Goal: Transaction & Acquisition: Purchase product/service

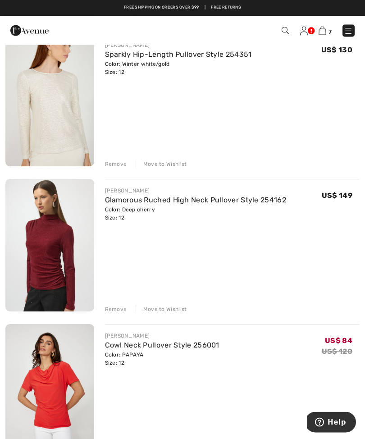
scroll to position [243, 0]
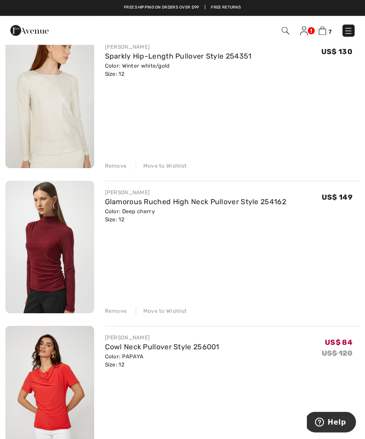
click at [106, 162] on div "Remove" at bounding box center [116, 166] width 22 height 8
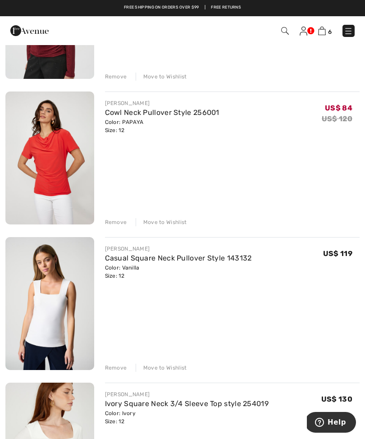
scroll to position [332, 0]
click at [110, 226] on div "Remove" at bounding box center [116, 223] width 22 height 8
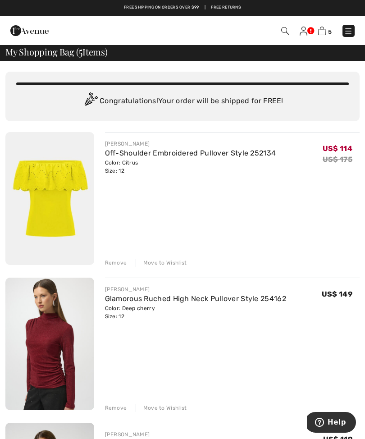
scroll to position [0, 0]
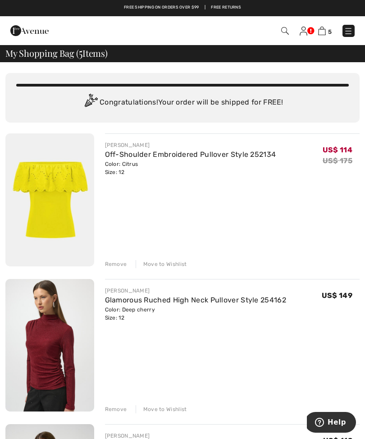
click at [12, 33] on img at bounding box center [29, 31] width 38 height 18
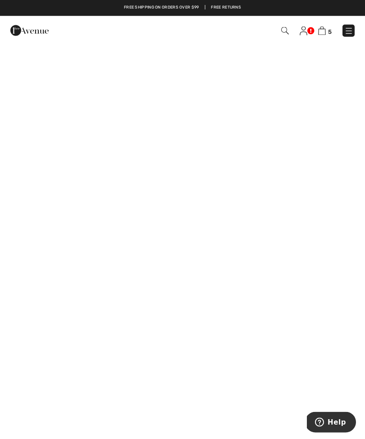
scroll to position [188, 0]
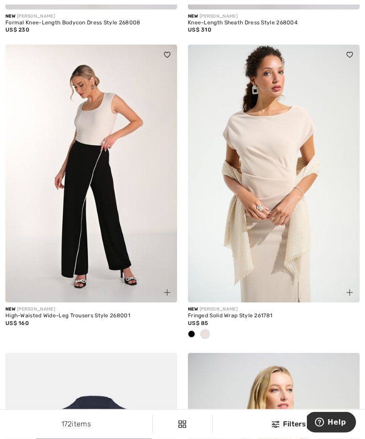
scroll to position [351, 0]
click at [2, 287] on div "New FRANK LYMAN High-Waisted Wide-Leg Trousers Style 268001 US$ 160" at bounding box center [91, 198] width 183 height 308
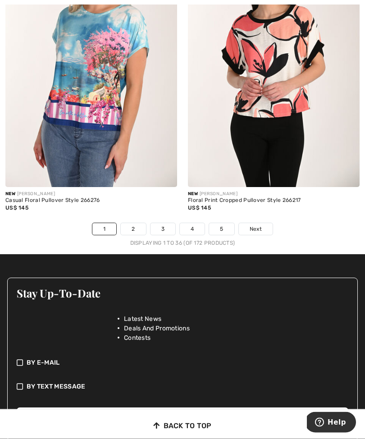
scroll to position [5354, 0]
click at [257, 225] on span "Next" at bounding box center [256, 229] width 12 height 8
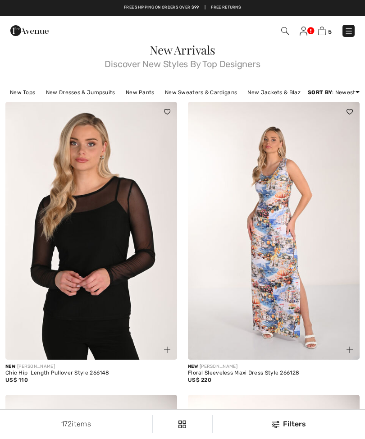
checkbox input "true"
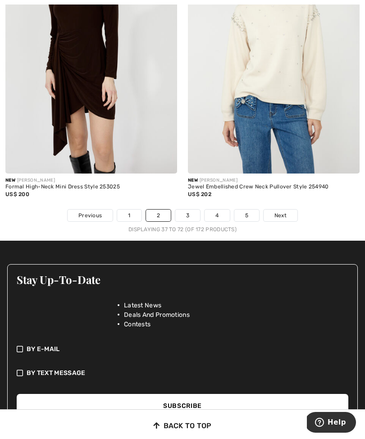
scroll to position [5372, 0]
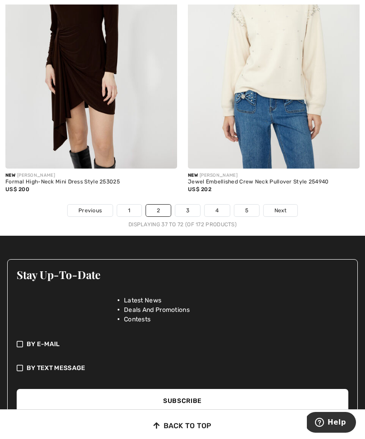
click at [291, 206] on link "Next" at bounding box center [281, 211] width 34 height 12
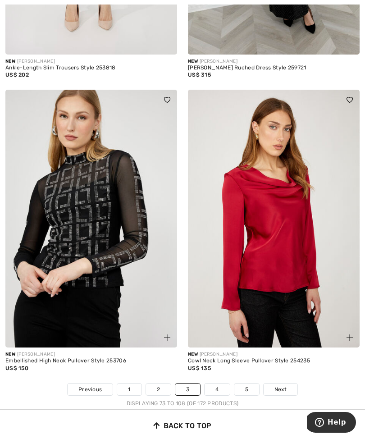
scroll to position [5225, 0]
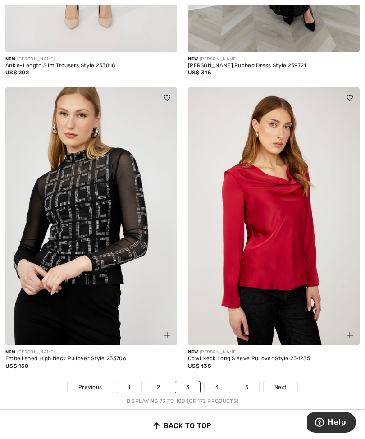
click at [283, 383] on span "Next" at bounding box center [281, 387] width 12 height 8
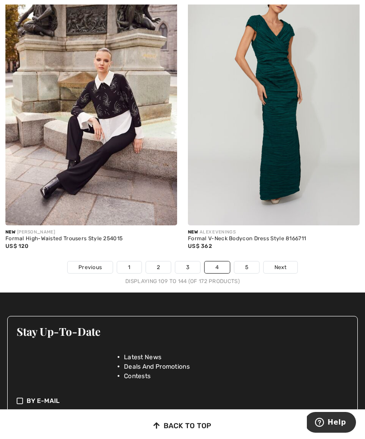
scroll to position [5413, 0]
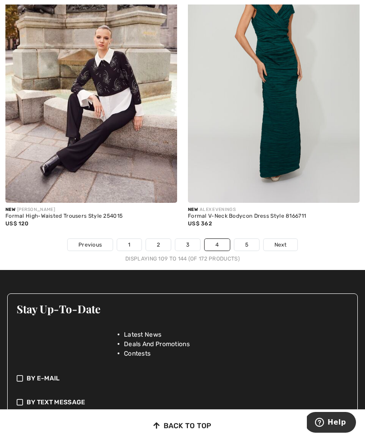
click at [284, 241] on span "Next" at bounding box center [281, 245] width 12 height 8
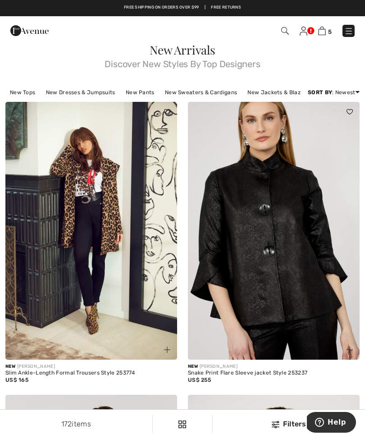
click at [15, 90] on link "New Tops" at bounding box center [22, 93] width 34 height 12
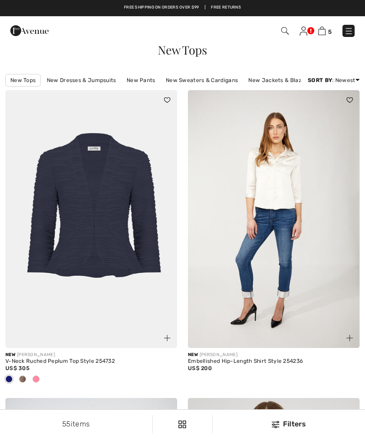
checkbox input "true"
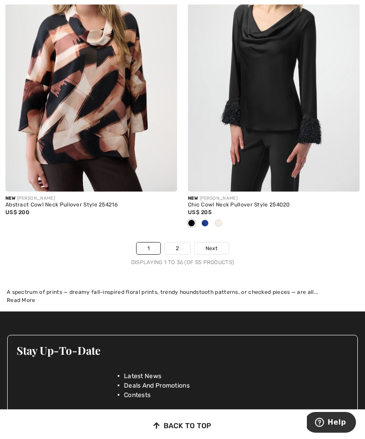
scroll to position [5386, 0]
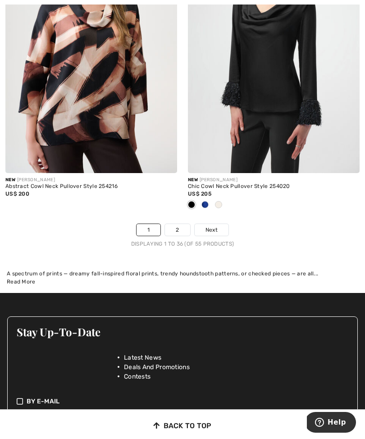
click at [207, 226] on span "Next" at bounding box center [212, 230] width 12 height 8
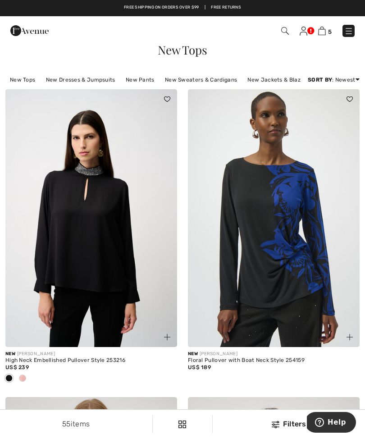
click at [74, 82] on link "New Dresses & Jumpsuits" at bounding box center [80, 80] width 78 height 12
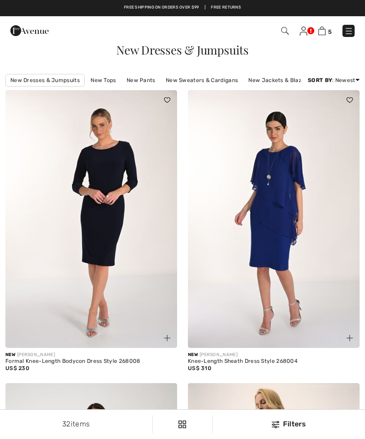
checkbox input "true"
click at [260, 81] on link "New Jackets & Blazers" at bounding box center [279, 80] width 70 height 12
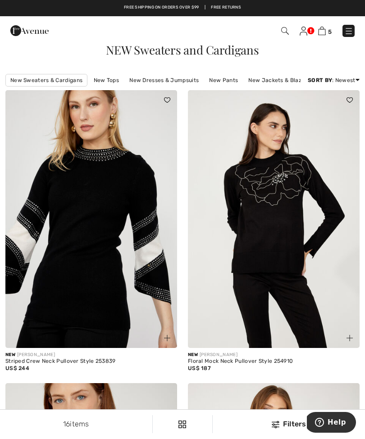
click at [265, 83] on link "New Jackets & Blazers" at bounding box center [279, 80] width 70 height 12
click at [268, 80] on link "New Jackets & Blazers" at bounding box center [279, 80] width 70 height 12
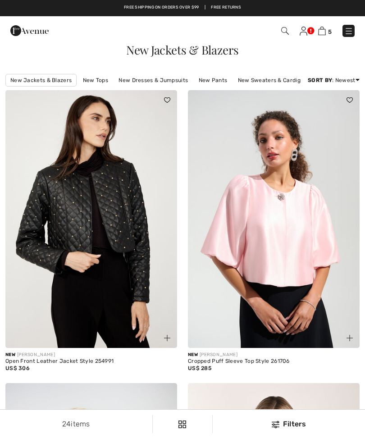
checkbox input "true"
click at [326, 29] on img at bounding box center [322, 31] width 8 height 9
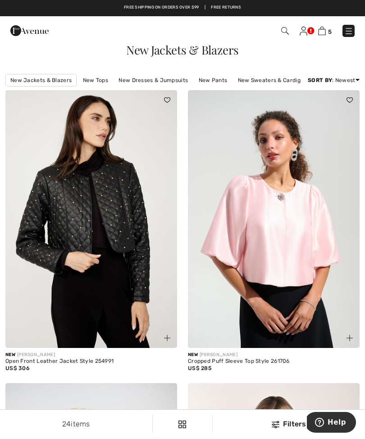
click at [320, 1] on div "Free shipping on orders over $99 | Free Returns" at bounding box center [182, 8] width 365 height 16
click at [323, 32] on img at bounding box center [322, 31] width 8 height 9
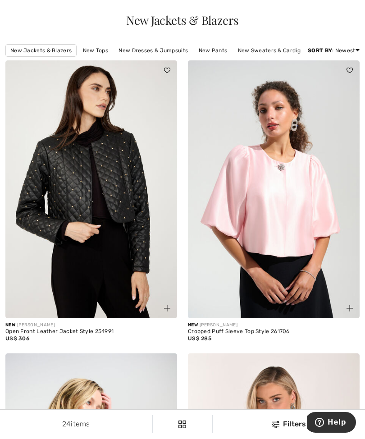
click at [347, 43] on div "Filters 24 items New Jackets & Blazers New Tops New Dresses & Jumpsuits New Pan…" at bounding box center [182, 51] width 365 height 20
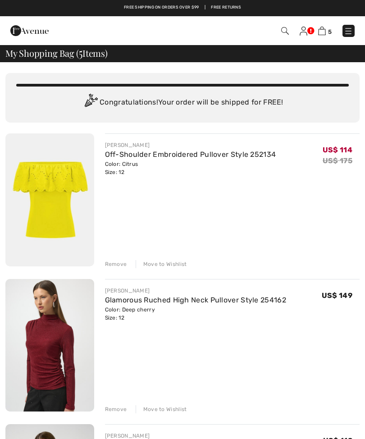
checkbox input "true"
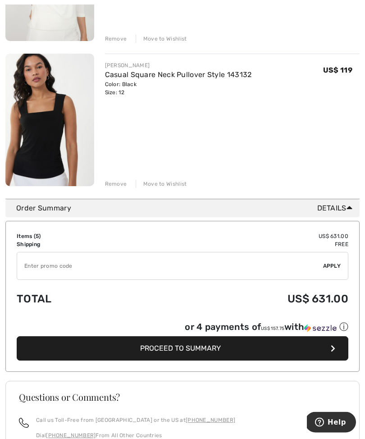
scroll to position [663, 0]
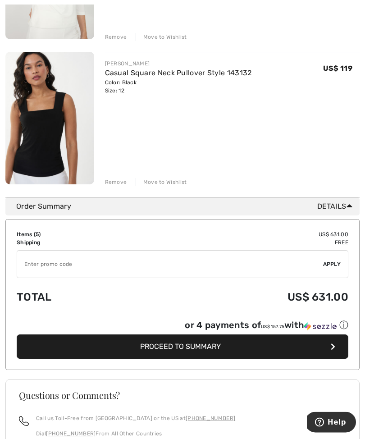
click at [275, 351] on button "Proceed to Summary" at bounding box center [183, 347] width 332 height 24
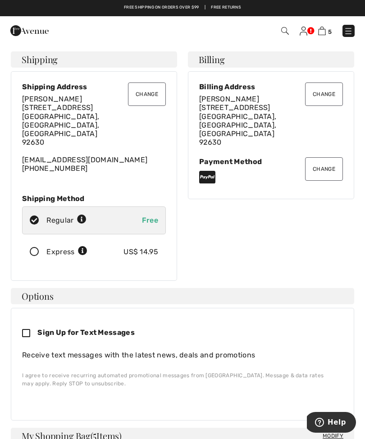
click at [149, 106] on button "Change" at bounding box center [147, 94] width 38 height 23
click at [140, 94] on button "Change" at bounding box center [147, 94] width 38 height 23
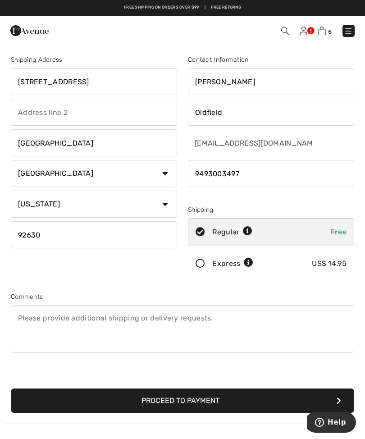
click at [96, 78] on input "[STREET_ADDRESS]" at bounding box center [94, 81] width 166 height 27
type input "2672 Glenneyre St"
select select "0"
click at [34, 151] on input "Lake Forest" at bounding box center [94, 142] width 166 height 27
type input "Laguna Beach"
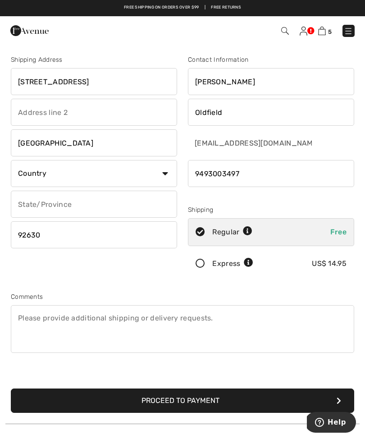
click at [36, 235] on input "92630" at bounding box center [94, 234] width 166 height 27
type input "92651"
click at [289, 277] on div "Express US$ 14.95" at bounding box center [271, 264] width 166 height 28
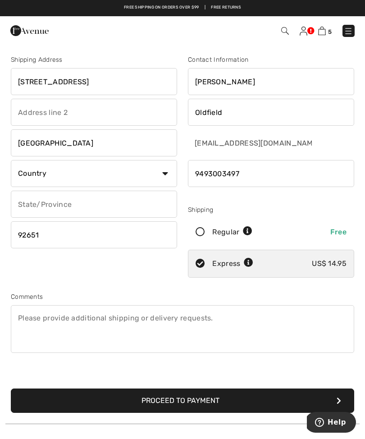
click at [197, 238] on div "Regular Free" at bounding box center [271, 232] width 166 height 28
radio input "true"
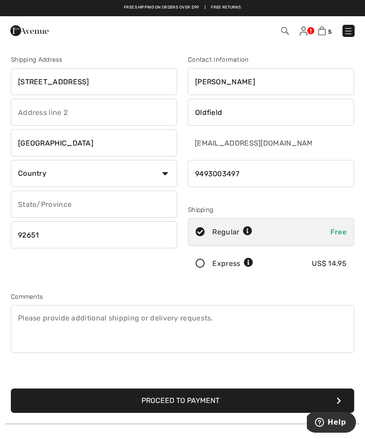
click at [7, 205] on div "Shipping Address 2672 Glenneyre St Laguna Beach Country Canada United States Af…" at bounding box center [93, 168] width 177 height 226
click at [18, 202] on input "text" at bounding box center [94, 204] width 166 height 27
type input "CA"
click at [73, 266] on div "Shipping Address 2672 Glenneyre St Laguna Beach Country Canada United States Af…" at bounding box center [93, 168] width 177 height 226
click at [165, 175] on select "Country Canada United States Afghanistan Aland Islands Albania Algeria American…" at bounding box center [94, 173] width 166 height 27
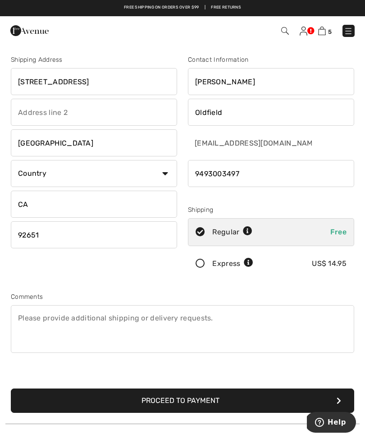
select select "US"
click at [207, 407] on button "Proceed to Payment" at bounding box center [183, 401] width 344 height 24
click at [206, 398] on button "Proceed to Payment" at bounding box center [183, 401] width 344 height 24
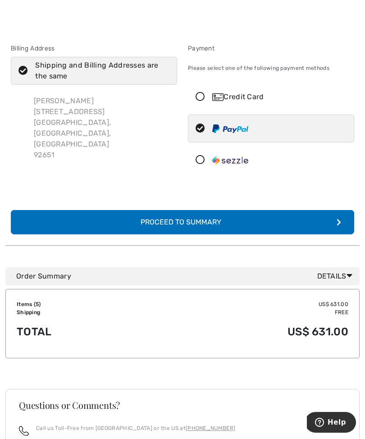
scroll to position [21, 0]
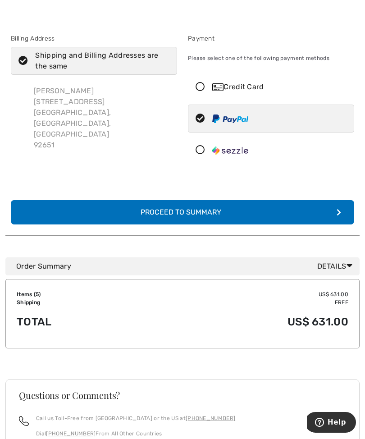
click at [104, 217] on button "Complete Your Order with PayPal Proceed to Summary" at bounding box center [183, 212] width 344 height 24
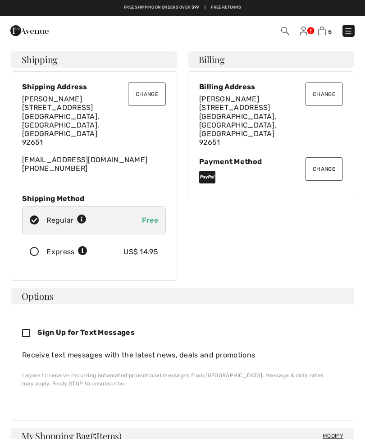
checkbox input "true"
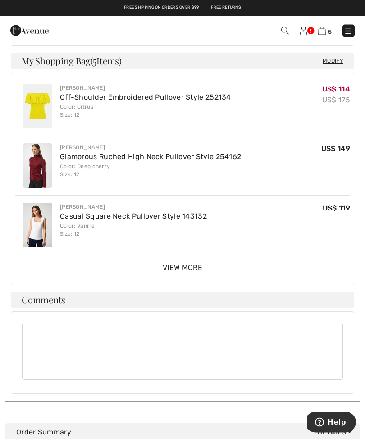
scroll to position [372, 0]
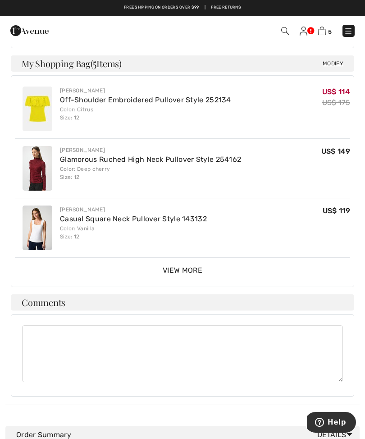
click at [94, 266] on div "Joseph Ribkoff Off-Shoulder Embroidered Pullover Style 252134 Color: Citrus Siz…" at bounding box center [183, 181] width 344 height 212
click at [99, 265] on div "View More View Less" at bounding box center [182, 270] width 335 height 11
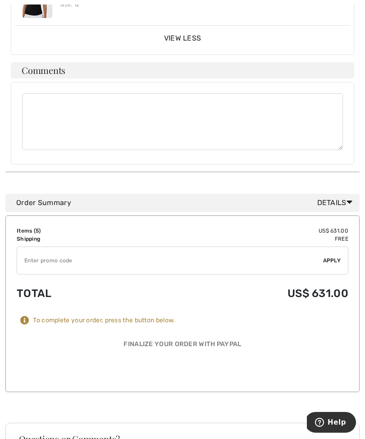
scroll to position [739, 0]
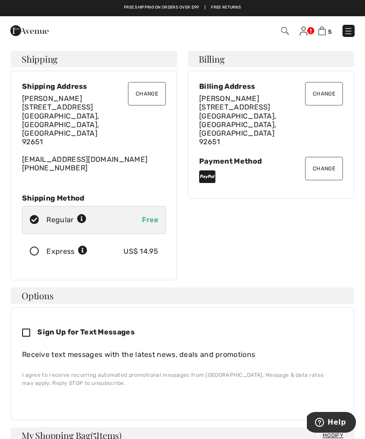
click at [327, 159] on button "Change" at bounding box center [324, 168] width 38 height 23
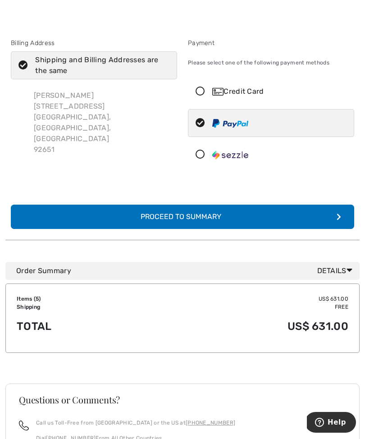
click at [196, 93] on icon at bounding box center [200, 91] width 24 height 9
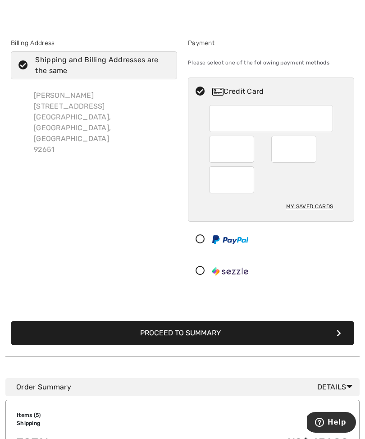
scroll to position [16, 0]
click at [329, 134] on div at bounding box center [271, 150] width 124 height 88
click at [250, 153] on div at bounding box center [231, 149] width 45 height 27
click at [249, 151] on div at bounding box center [231, 149] width 45 height 27
click at [311, 155] on div at bounding box center [293, 149] width 45 height 27
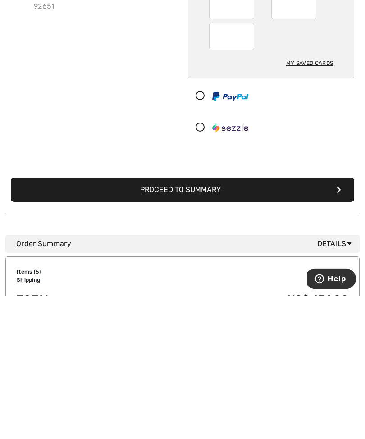
scroll to position [23, 0]
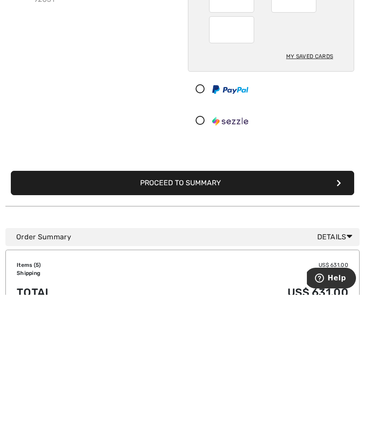
click at [290, 315] on button "Proceed to Summary" at bounding box center [183, 327] width 344 height 24
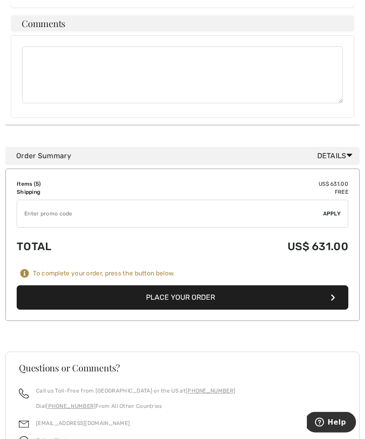
scroll to position [657, 0]
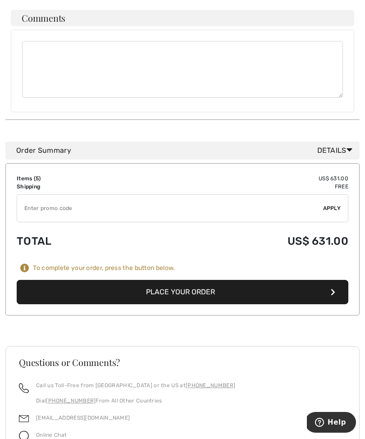
click at [264, 280] on button "Place Your Order" at bounding box center [183, 292] width 332 height 24
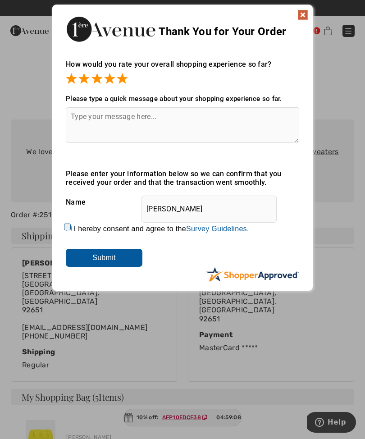
click at [65, 211] on div "How would you rate your overall shopping experience so far? It appears from you…" at bounding box center [182, 166] width 261 height 231
click at [69, 225] on input "I hereby consent and agree to the By submitting a review, you grant permission …" at bounding box center [69, 228] width 6 height 6
checkbox input "true"
click at [86, 257] on input "Submit" at bounding box center [104, 258] width 77 height 18
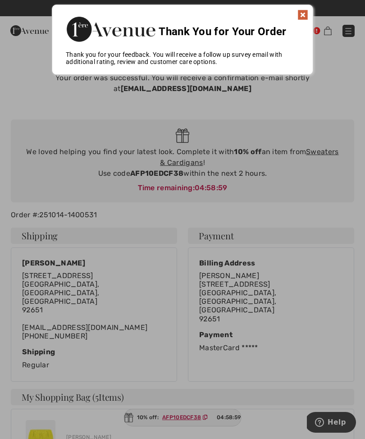
click at [308, 15] on img at bounding box center [303, 14] width 11 height 11
